Goal: Task Accomplishment & Management: Manage account settings

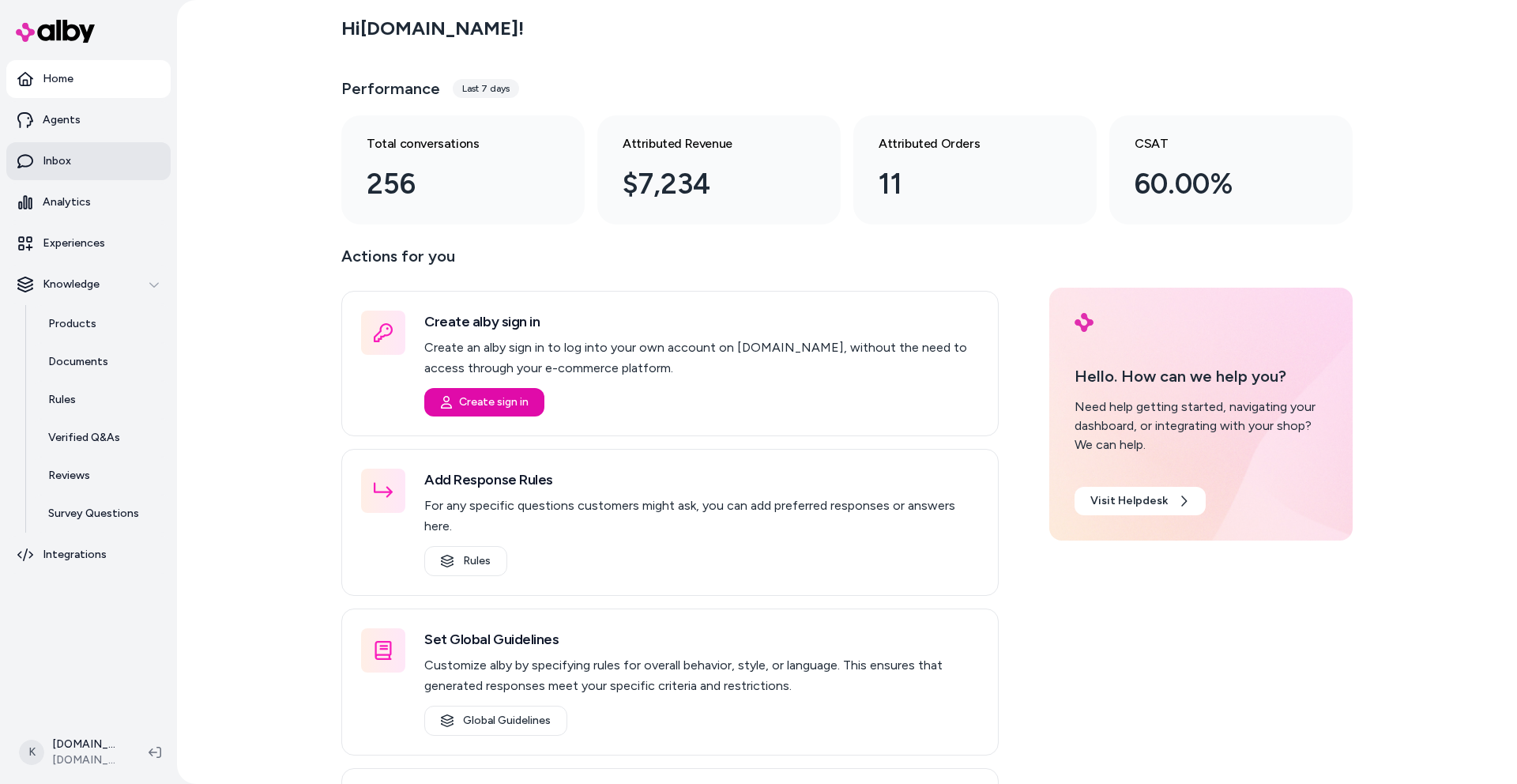
click at [98, 146] on link "Inbox" at bounding box center [88, 161] width 164 height 38
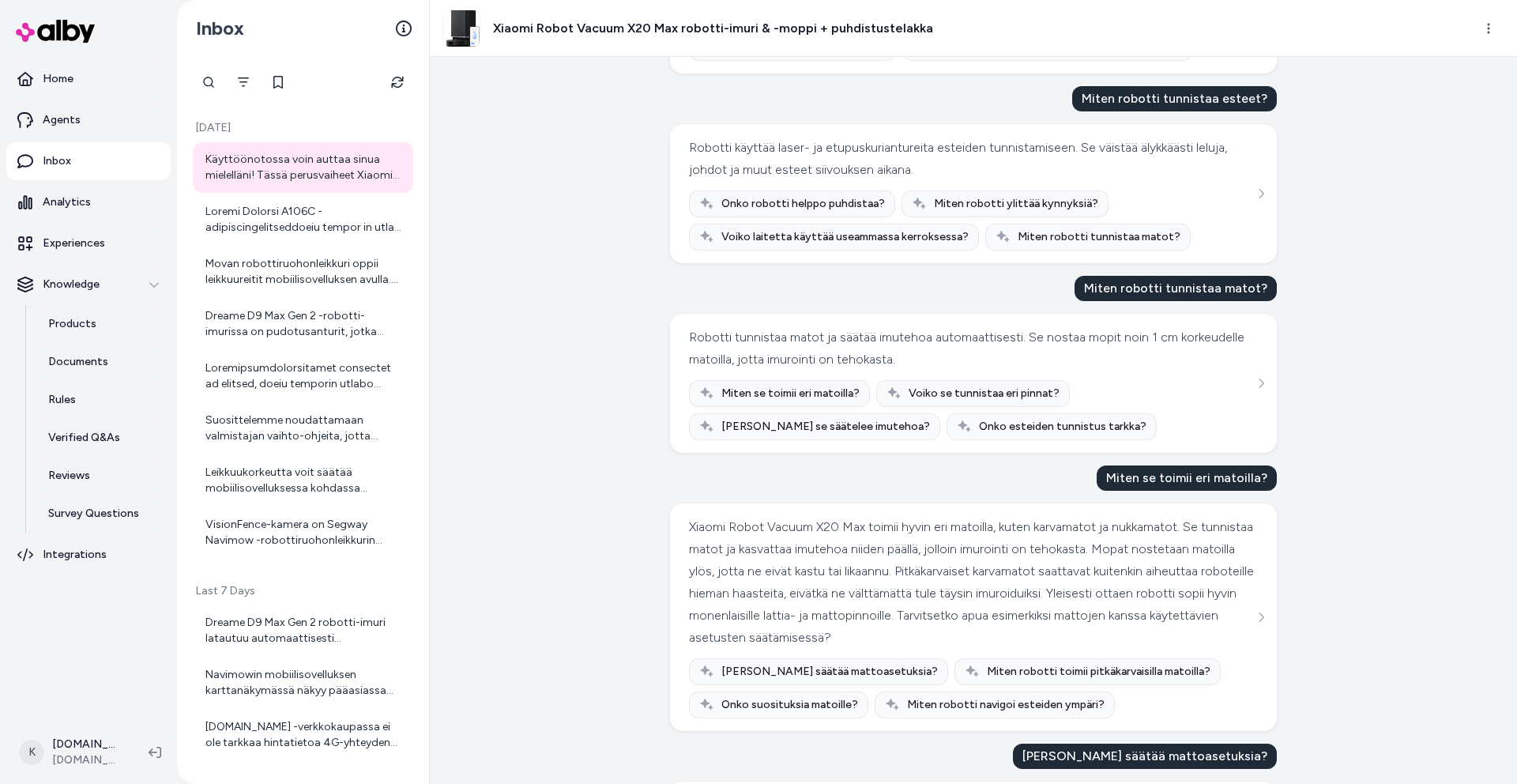
scroll to position [327, 0]
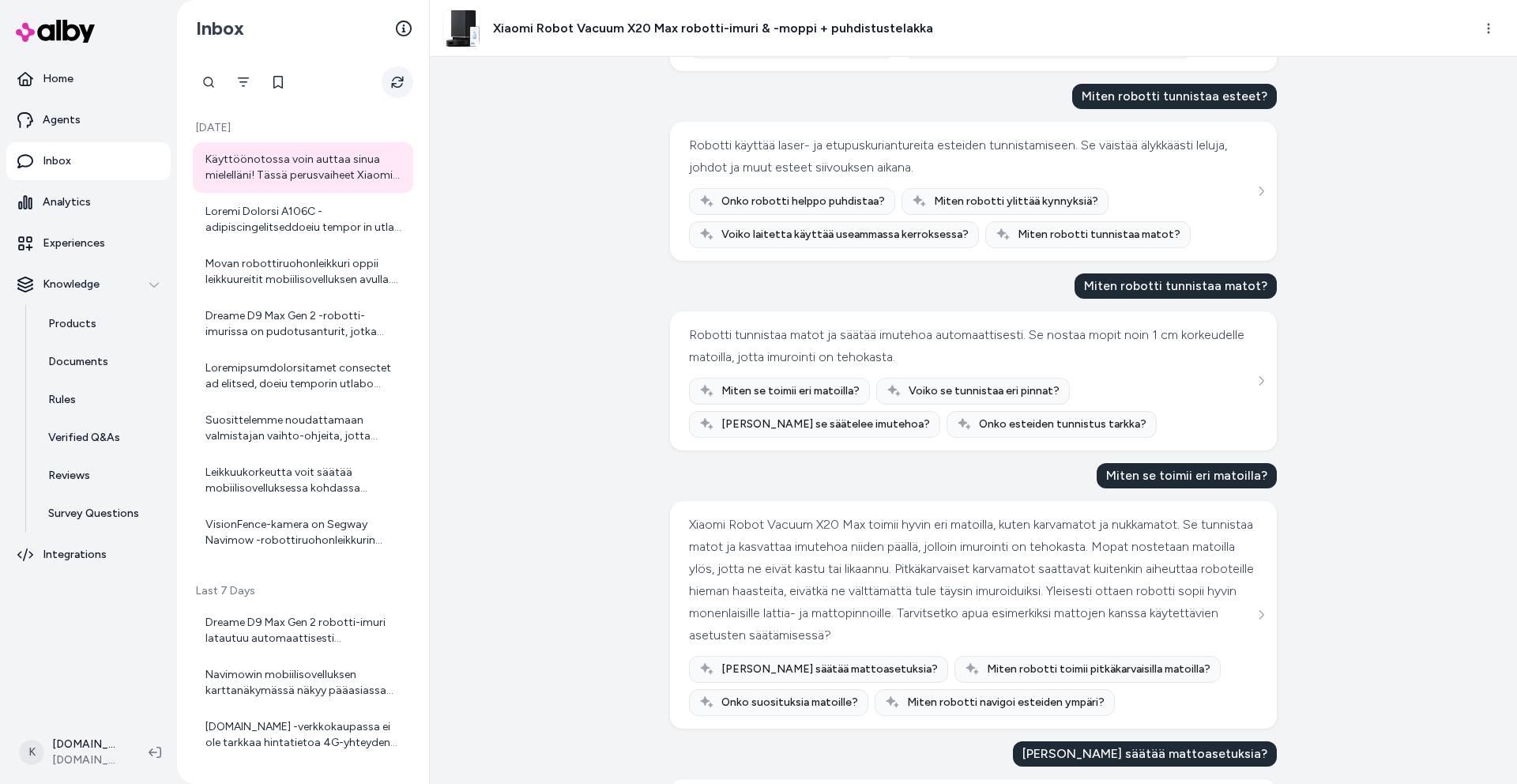
click at [388, 81] on button "Refresh" at bounding box center [398, 82] width 32 height 32
click at [295, 208] on div at bounding box center [305, 220] width 199 height 32
